Goal: Task Accomplishment & Management: Use online tool/utility

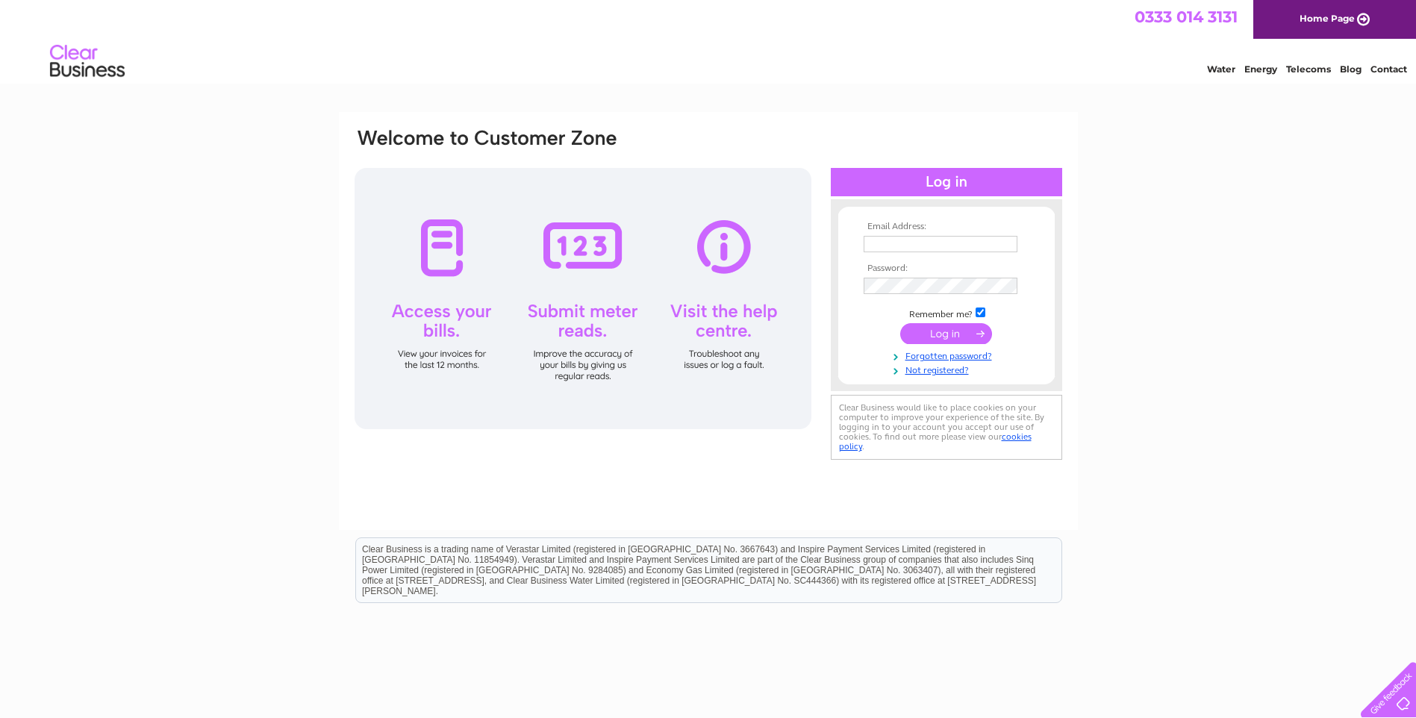
click at [933, 247] on input "text" at bounding box center [940, 244] width 154 height 16
type input "[EMAIL_ADDRESS][DOMAIN_NAME]"
click at [954, 336] on input "submit" at bounding box center [946, 335] width 92 height 21
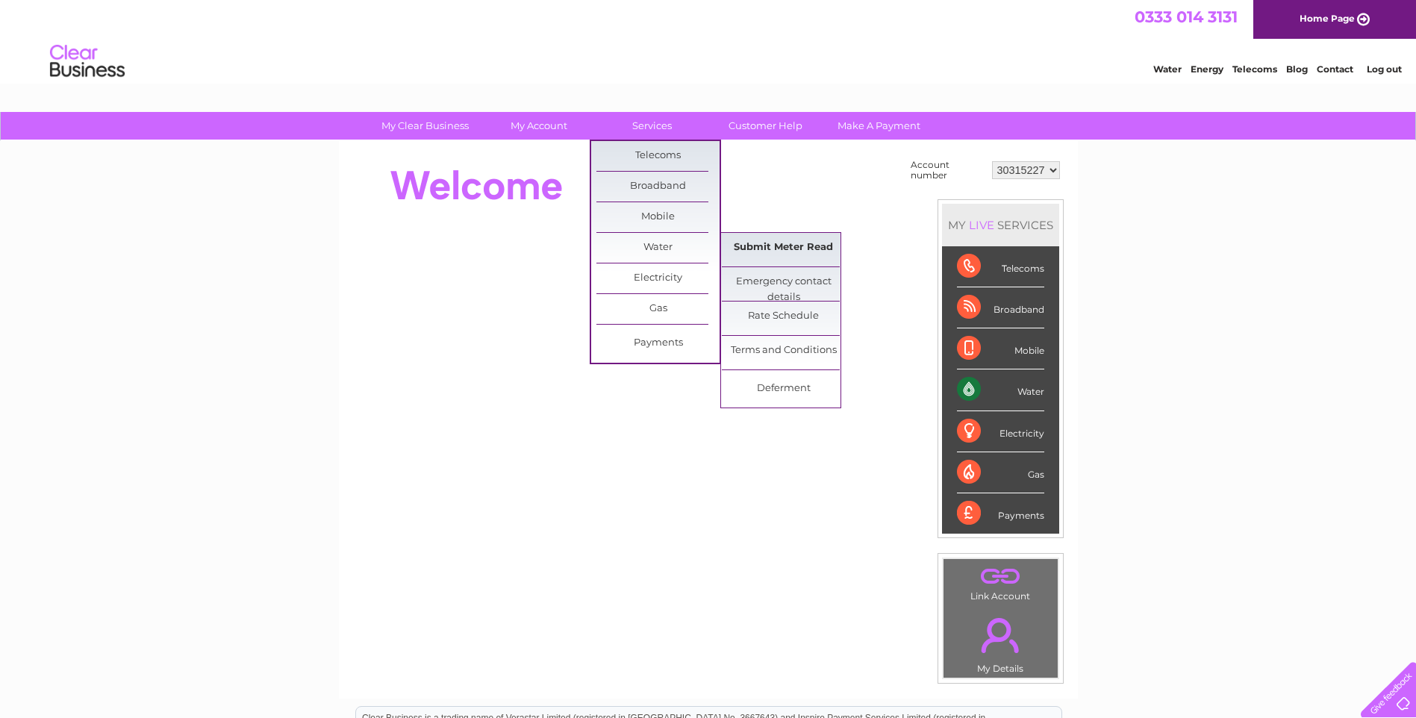
click at [760, 247] on link "Submit Meter Read" at bounding box center [783, 248] width 123 height 30
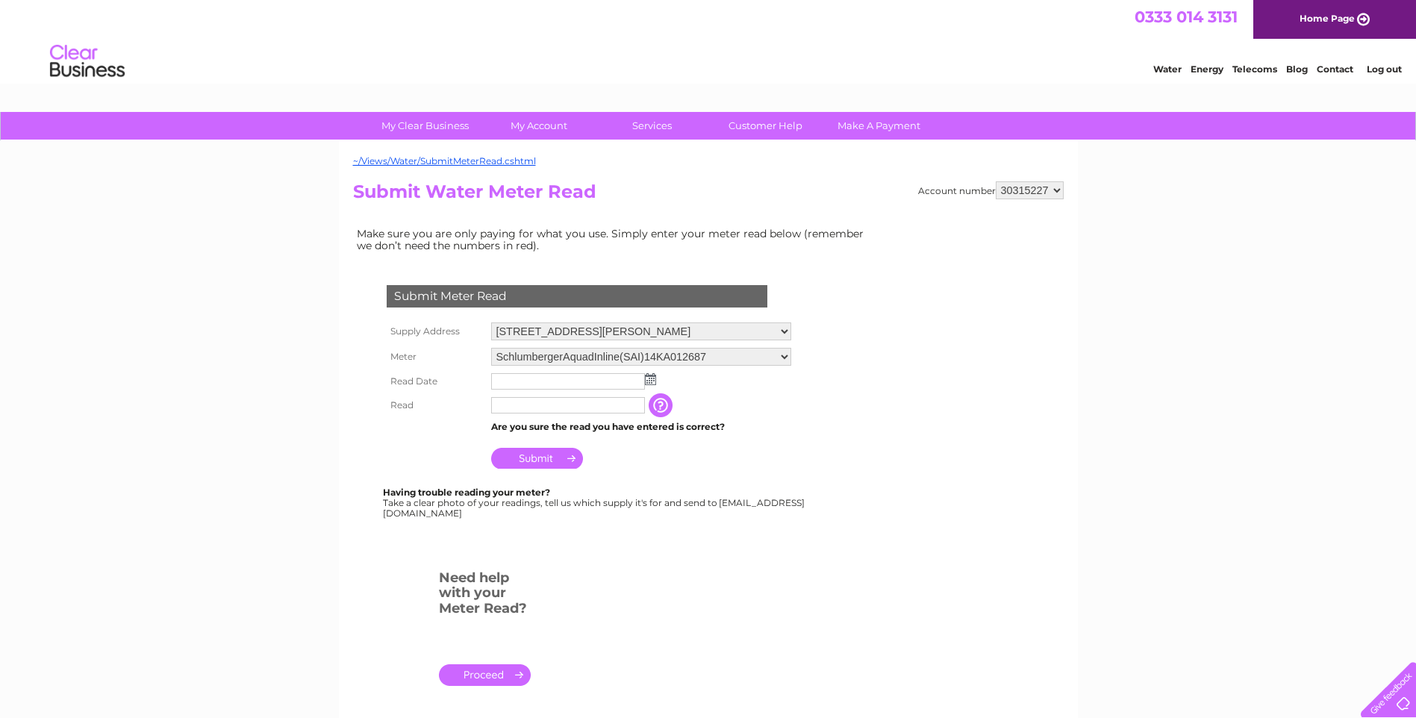
click at [649, 380] on img at bounding box center [650, 379] width 11 height 12
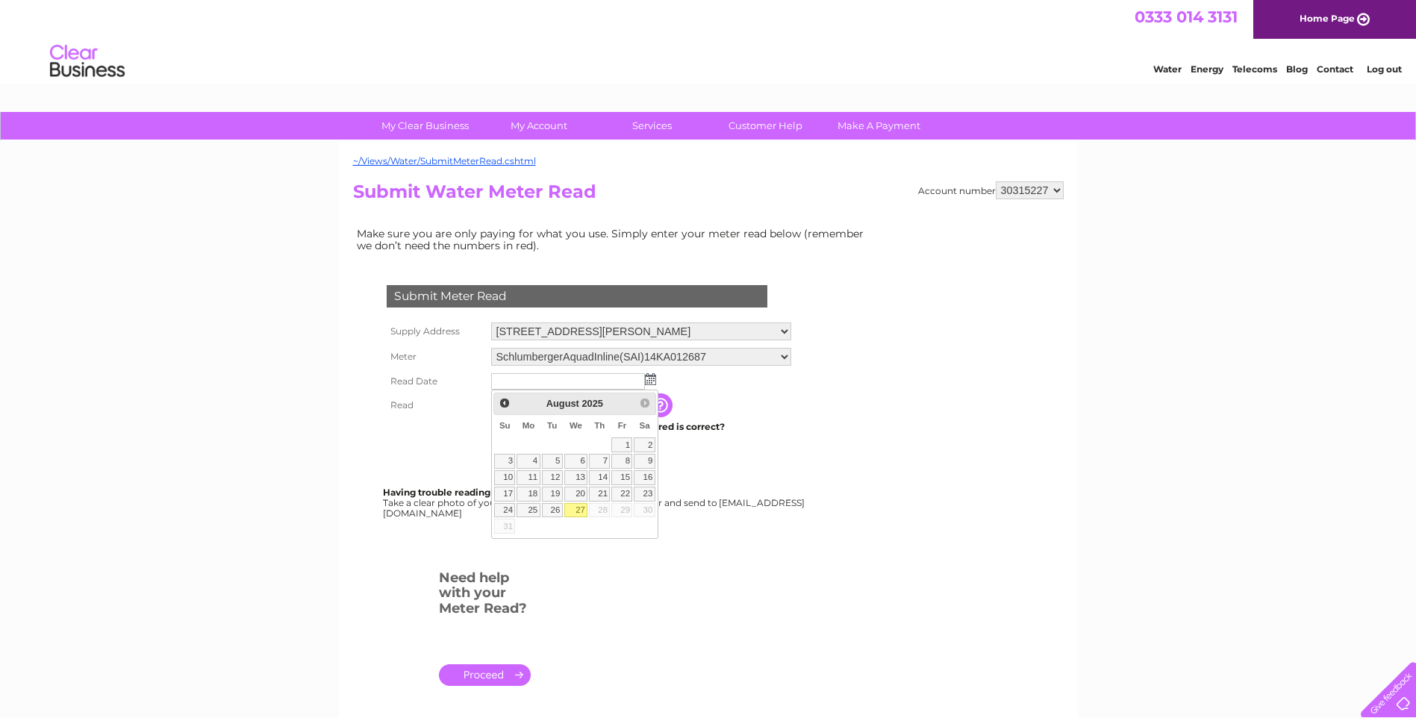
click at [577, 504] on link "27" at bounding box center [576, 510] width 24 height 15
type input "2025/08/27"
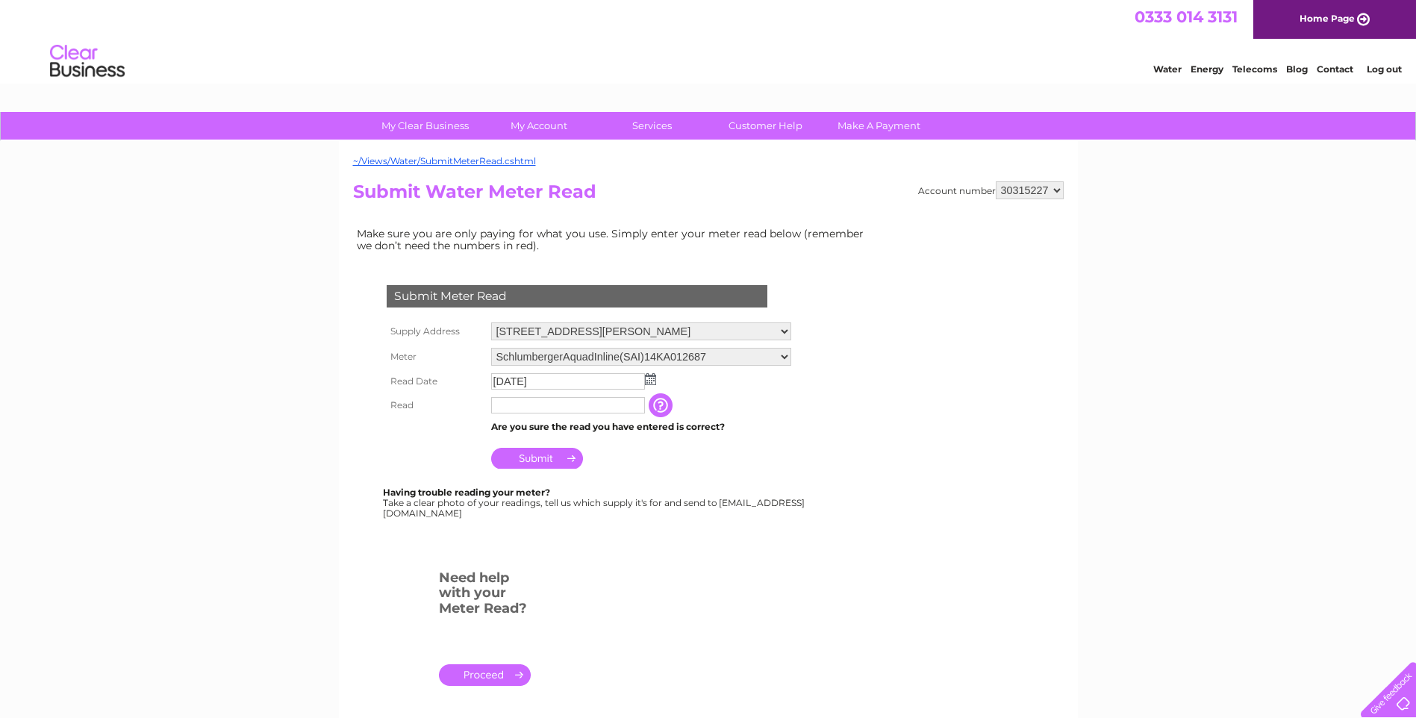
drag, startPoint x: 587, startPoint y: 410, endPoint x: 598, endPoint y: 411, distance: 11.3
click at [594, 410] on input "text" at bounding box center [568, 405] width 154 height 16
type input "6"
type input "00640"
click at [534, 458] on input "Submit" at bounding box center [537, 458] width 92 height 21
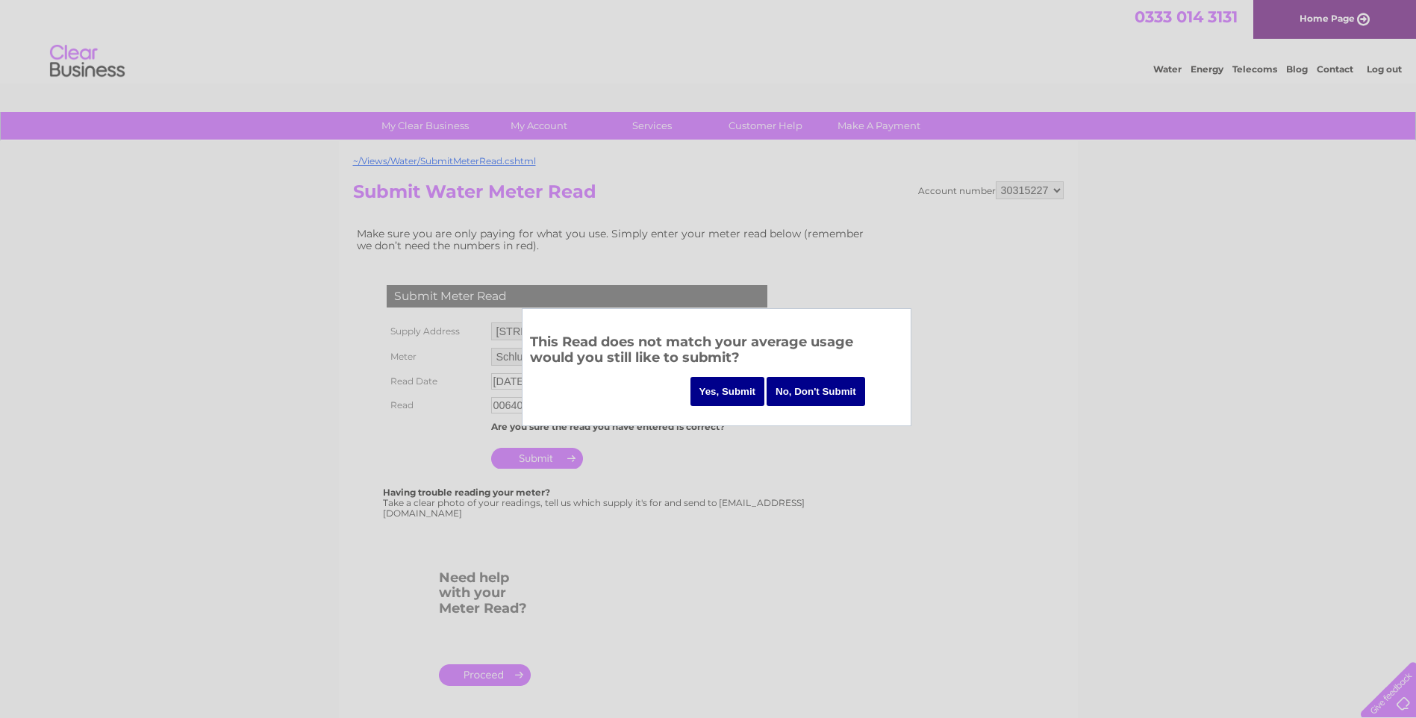
click at [715, 388] on input "Yes, Submit" at bounding box center [727, 391] width 75 height 29
